Goal: Task Accomplishment & Management: Manage account settings

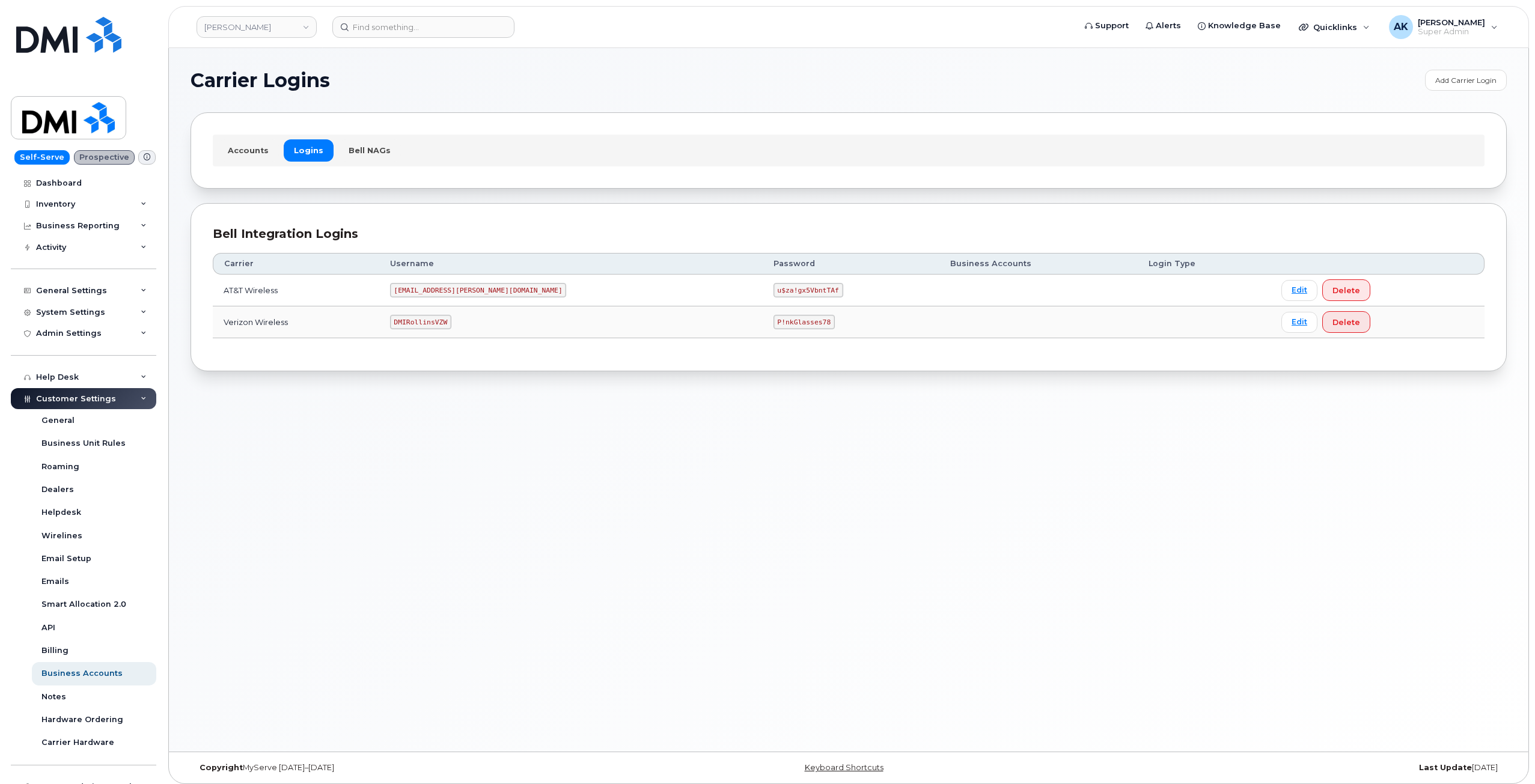
click at [451, 325] on code "DMIRollinsVZW" at bounding box center [421, 322] width 61 height 15
copy code "DMIRollinsVZW"
drag, startPoint x: 719, startPoint y: 320, endPoint x: 660, endPoint y: 322, distance: 59.0
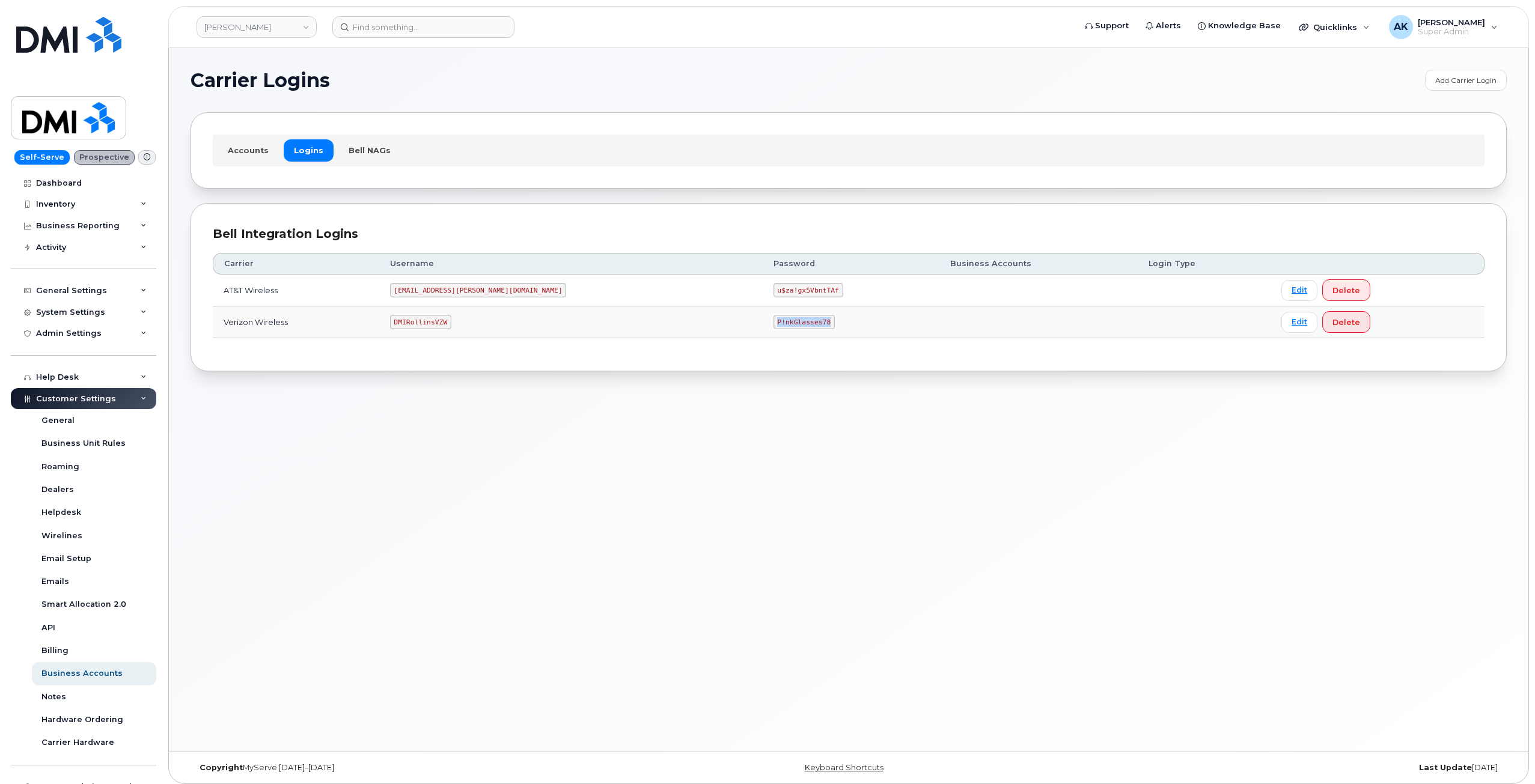
click at [763, 322] on td "P!nkGlasses78" at bounding box center [851, 322] width 177 height 31
copy code "P!nkGlasses78"
click at [1240, 446] on div "Carrier Logins Add Carrier Login Accounts Logins Bell NAGs Bell Integration Log…" at bounding box center [849, 400] width 1360 height 704
